Goal: Information Seeking & Learning: Learn about a topic

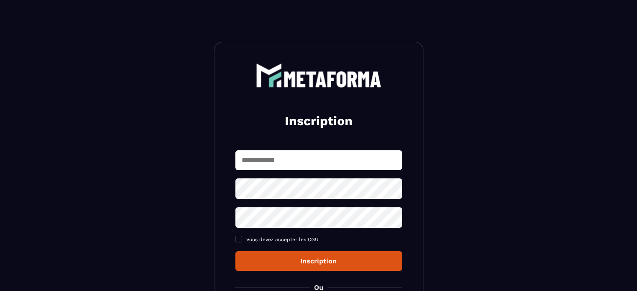
scroll to position [116, 0]
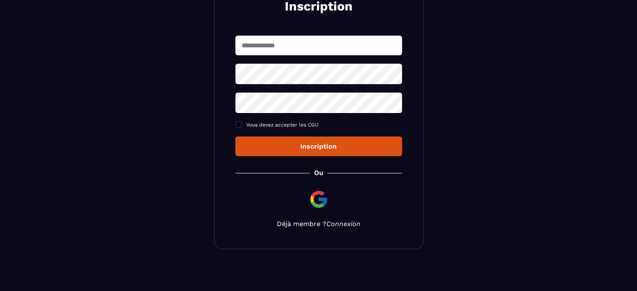
click at [339, 226] on link "Connexion" at bounding box center [343, 224] width 34 height 8
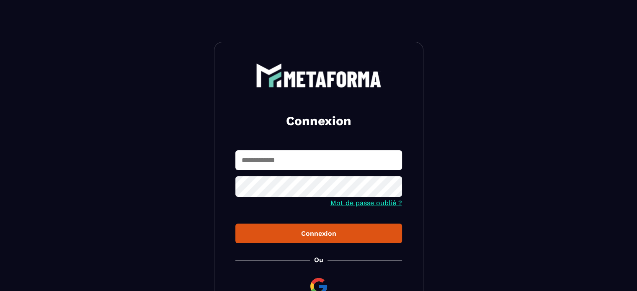
type input "**********"
click at [315, 242] on button "Connexion" at bounding box center [318, 234] width 167 height 20
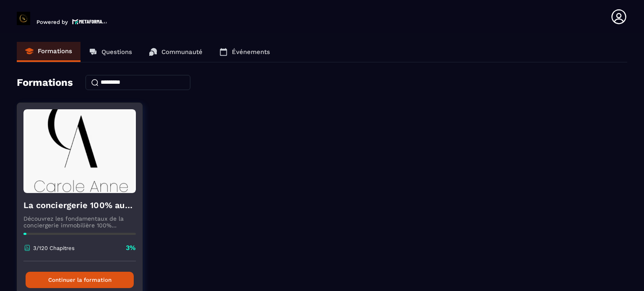
click at [63, 282] on button "Continuer la formation" at bounding box center [80, 280] width 108 height 16
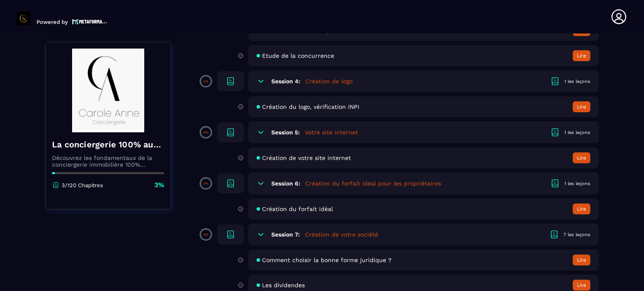
scroll to position [361, 0]
click at [334, 186] on h5 "Création du forfait idéal pour les propriétaires" at bounding box center [373, 182] width 136 height 8
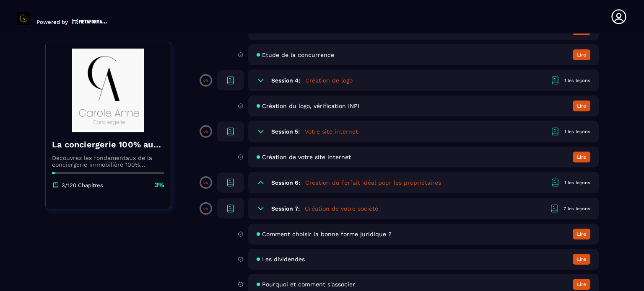
click at [337, 186] on h5 "Création du forfait idéal pour les propriétaires" at bounding box center [373, 182] width 136 height 8
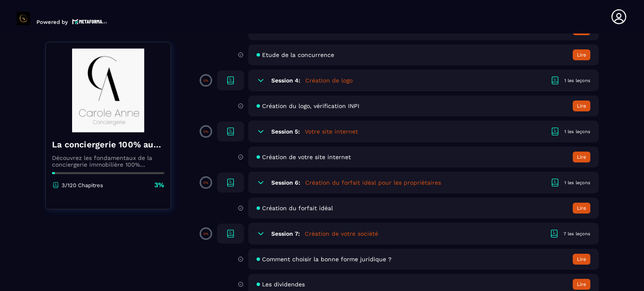
click at [320, 209] on span "Création du forfait idéal" at bounding box center [297, 208] width 71 height 7
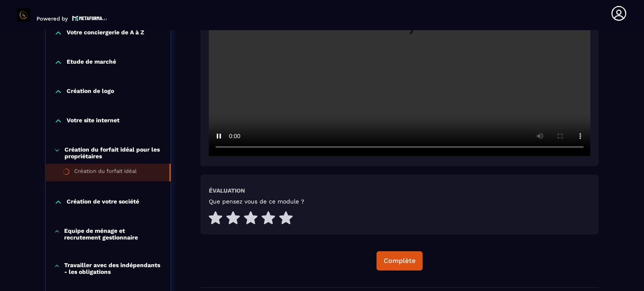
scroll to position [204, 0]
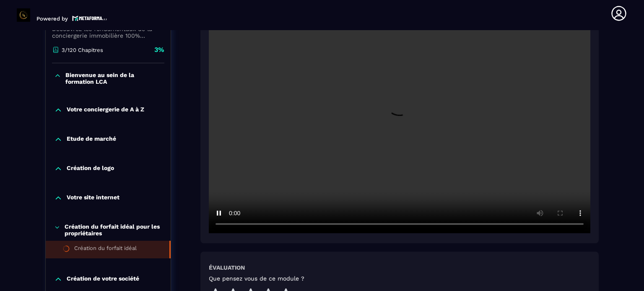
click at [401, 164] on video at bounding box center [399, 106] width 381 height 254
